Goal: Information Seeking & Learning: Learn about a topic

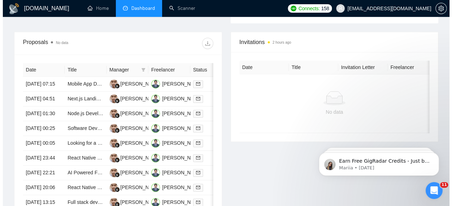
scroll to position [269, 0]
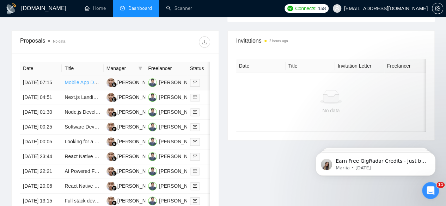
click at [85, 80] on link "Mobile App Development for Android and iOS" at bounding box center [114, 83] width 99 height 6
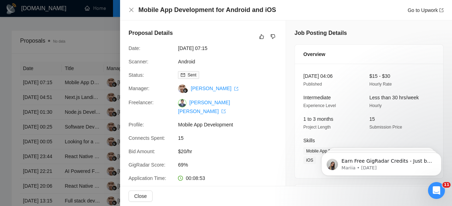
click at [80, 92] on div at bounding box center [226, 103] width 452 height 206
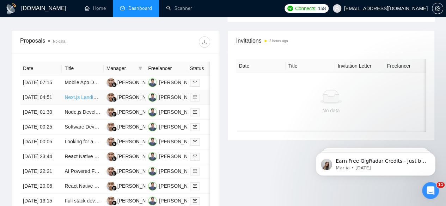
click at [81, 96] on link "Next.js Landing Page Redesign for E-commerce Site (Shopify Integration, Respons…" at bounding box center [160, 98] width 190 height 6
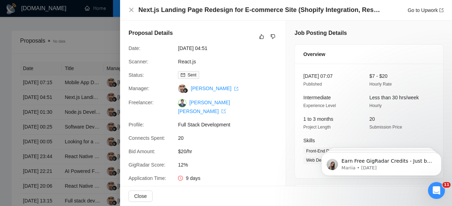
click at [84, 111] on div at bounding box center [226, 103] width 452 height 206
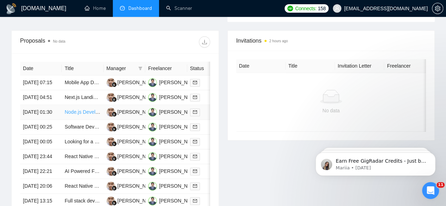
click at [85, 115] on link "Node.js Developer" at bounding box center [85, 112] width 41 height 6
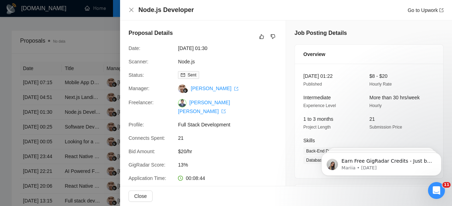
click at [78, 139] on div at bounding box center [226, 103] width 452 height 206
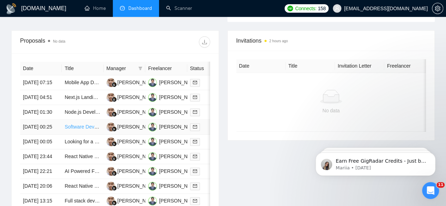
click at [74, 130] on link "Software Developer - React Native & GCP" at bounding box center [111, 127] width 93 height 6
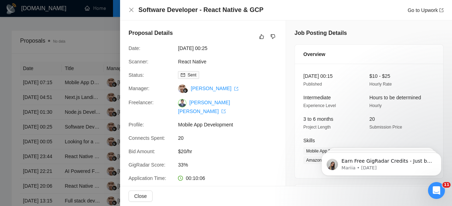
click at [59, 162] on div at bounding box center [226, 103] width 452 height 206
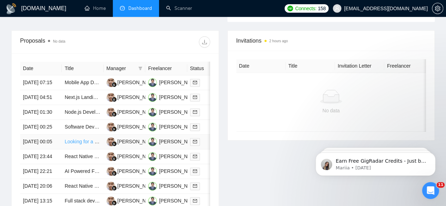
click at [84, 145] on link "Looking for a talented developer to do layout for my xcode apps." at bounding box center [135, 142] width 140 height 6
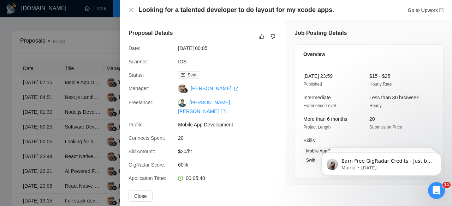
click at [16, 162] on div at bounding box center [226, 103] width 452 height 206
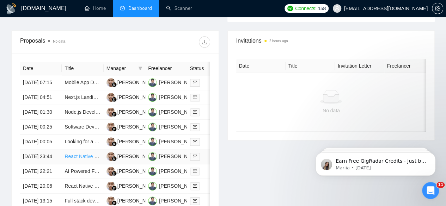
click at [78, 159] on link "React Native Developer Needed for Ongoing App Maintenance" at bounding box center [134, 157] width 138 height 6
